Goal: Task Accomplishment & Management: Manage account settings

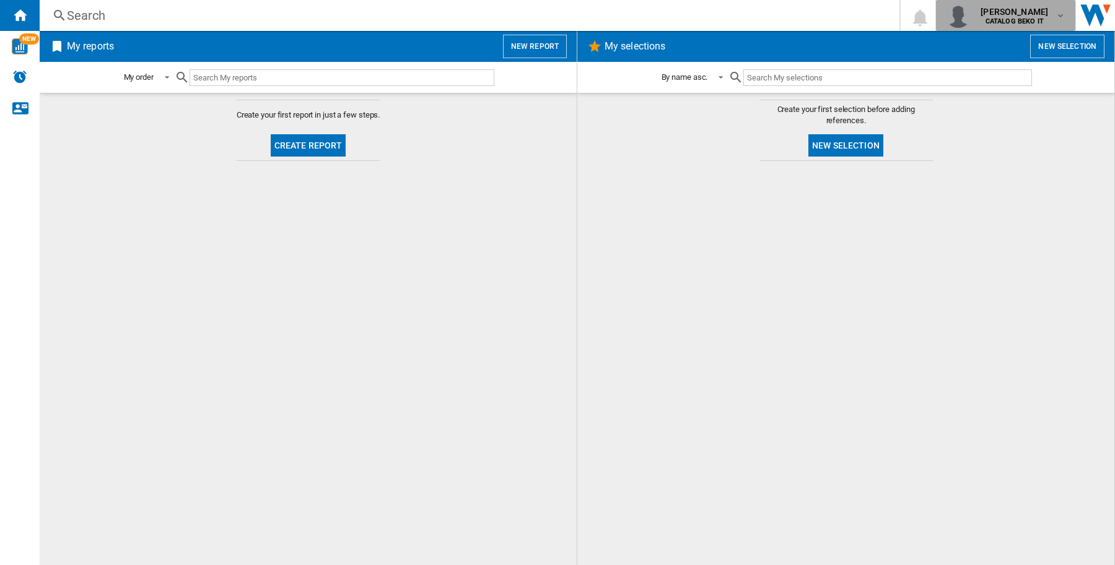
click at [1029, 16] on span "[PERSON_NAME]" at bounding box center [1014, 12] width 68 height 12
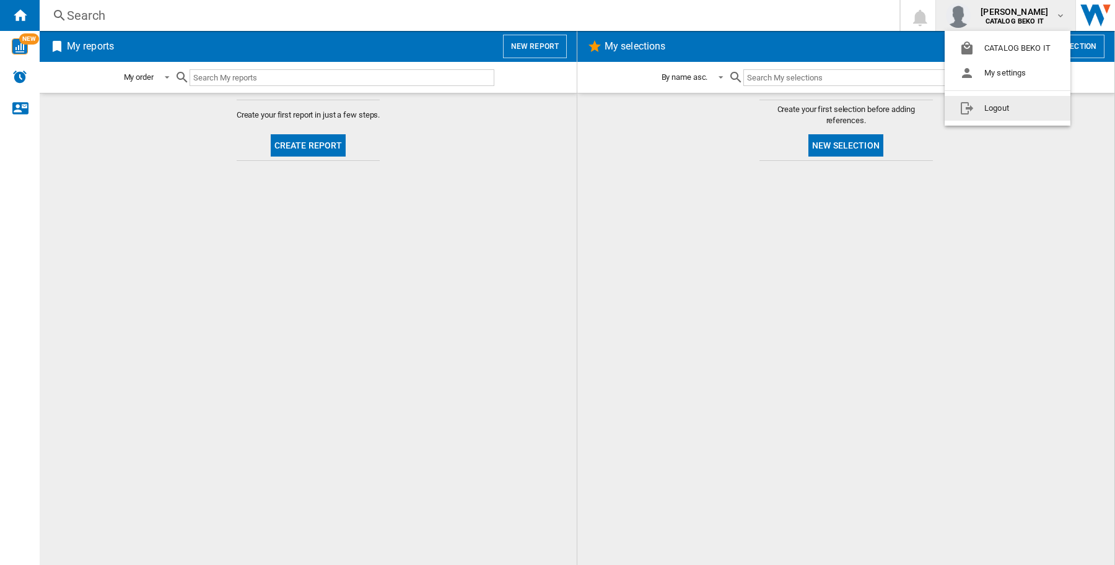
click at [994, 115] on button "Logout" at bounding box center [1007, 108] width 126 height 25
